Goal: Task Accomplishment & Management: Manage account settings

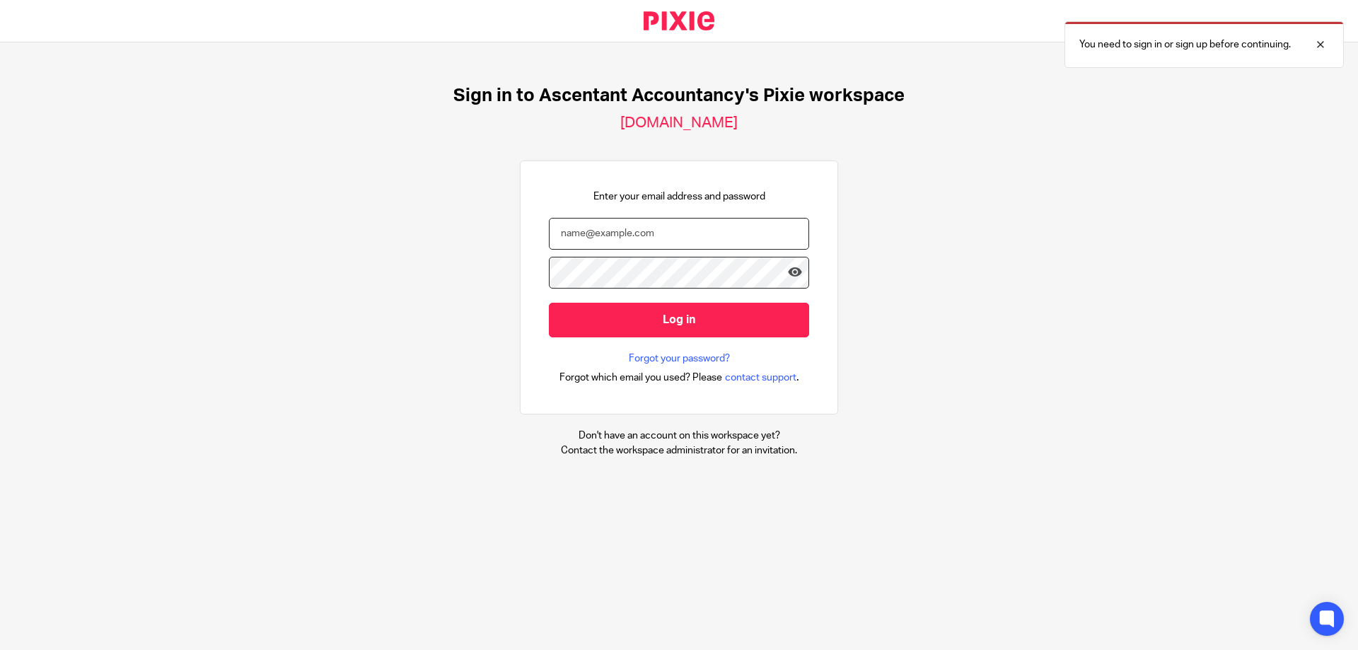
click at [628, 223] on input "email" at bounding box center [679, 234] width 260 height 32
type input "Administrator@ascentant.co.uk"
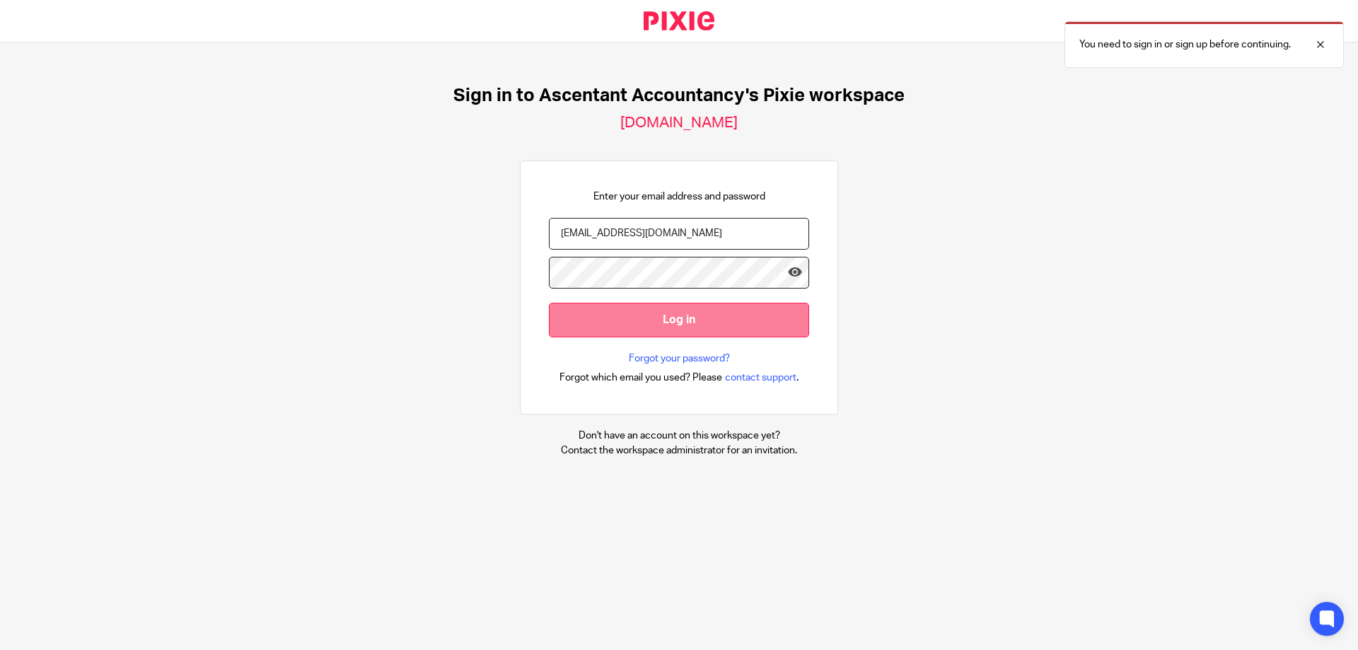
click at [690, 318] on input "Log in" at bounding box center [679, 320] width 260 height 35
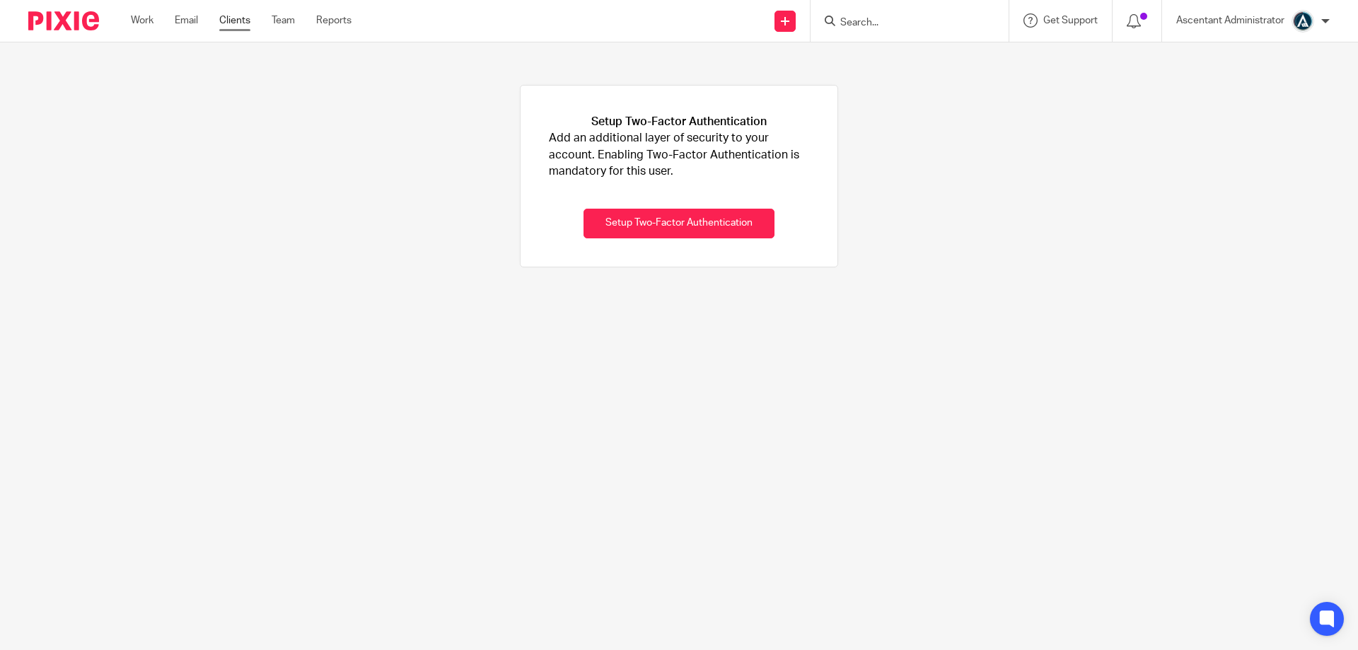
click at [227, 21] on link "Clients" at bounding box center [234, 20] width 31 height 14
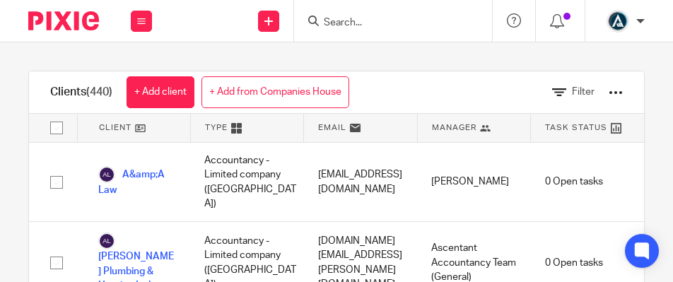
click at [344, 24] on input "Search" at bounding box center [385, 23] width 127 height 13
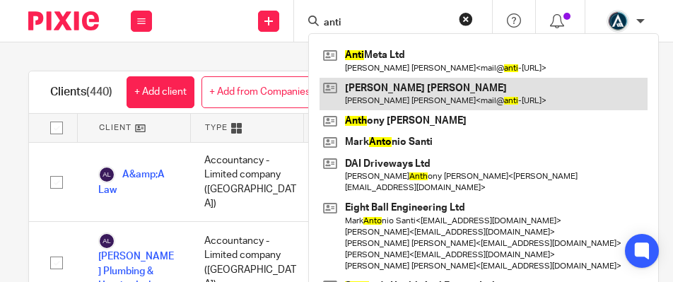
type input "anti"
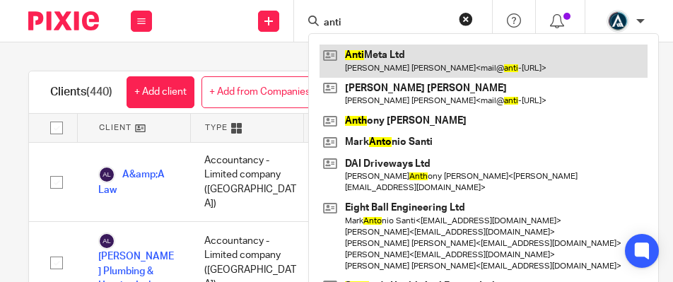
click at [379, 54] on link at bounding box center [484, 61] width 328 height 33
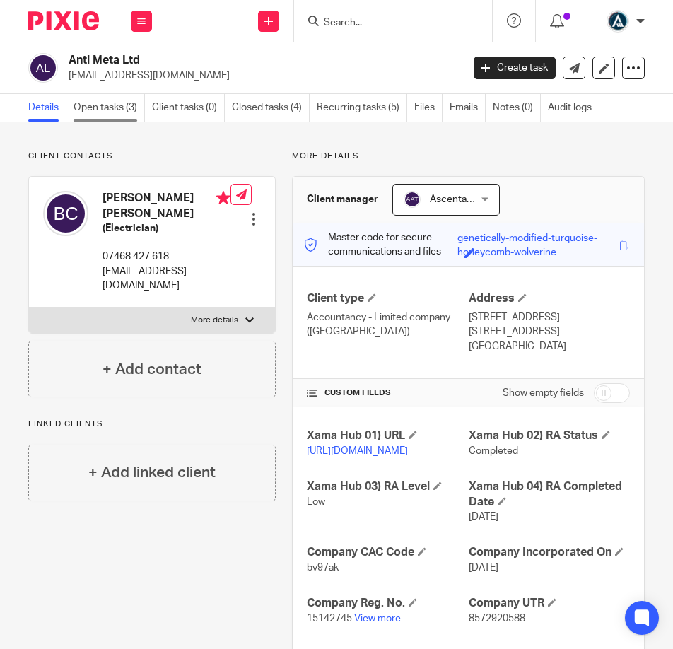
click at [122, 108] on link "Open tasks (3)" at bounding box center [109, 108] width 71 height 28
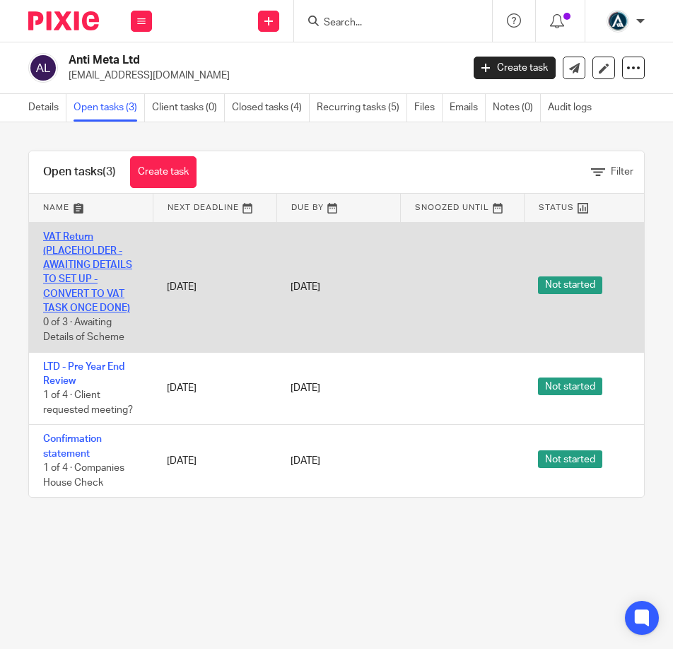
click at [86, 267] on link "VAT Return (PLACEHOLDER - AWAITING DETAILS TO SET UP - CONVERT TO VAT TASK ONCE…" at bounding box center [87, 273] width 89 height 82
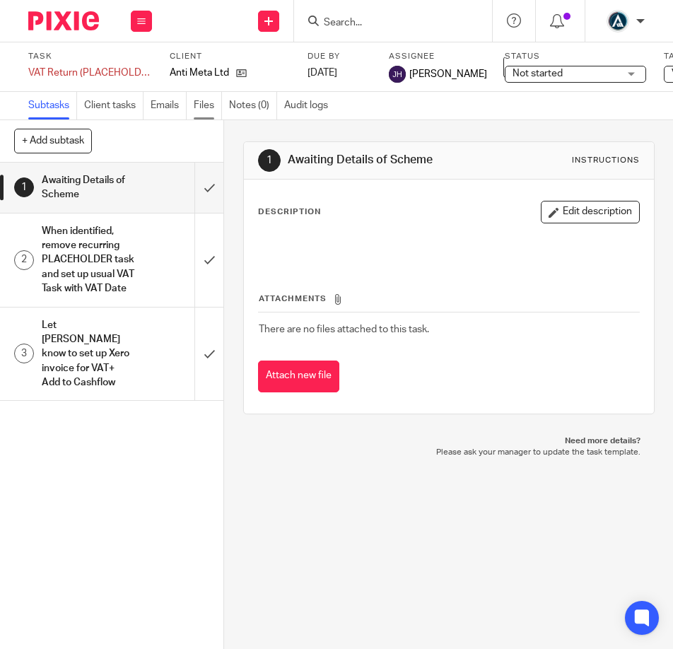
click at [197, 107] on link "Files" at bounding box center [208, 106] width 28 height 28
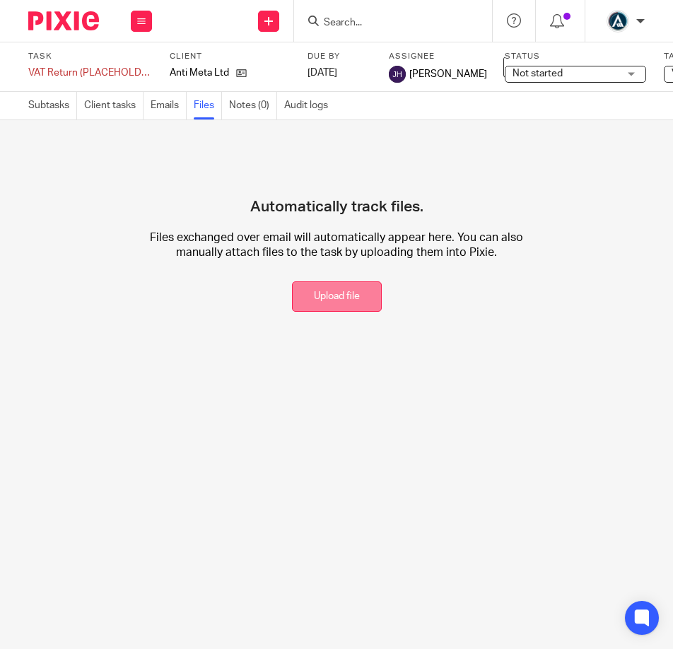
click at [337, 295] on button "Upload file" at bounding box center [337, 296] width 90 height 30
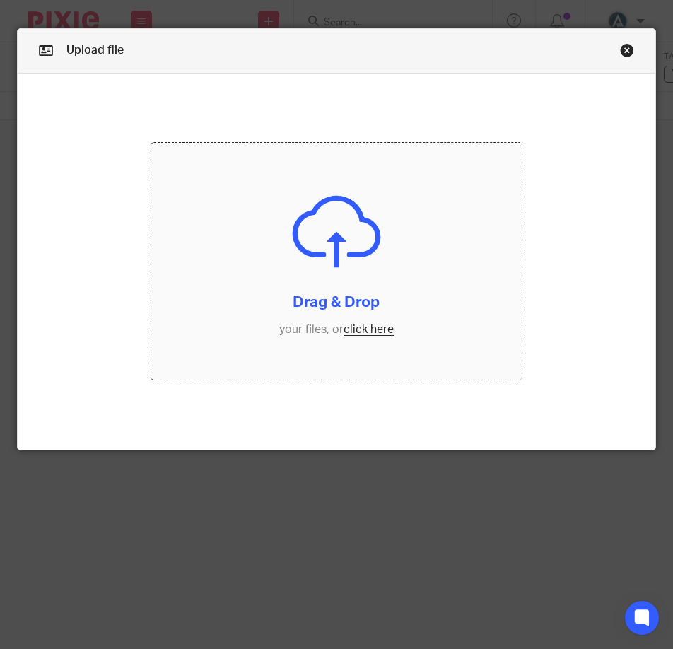
click at [332, 215] on input "file" at bounding box center [336, 262] width 371 height 238
